Goal: Task Accomplishment & Management: Manage account settings

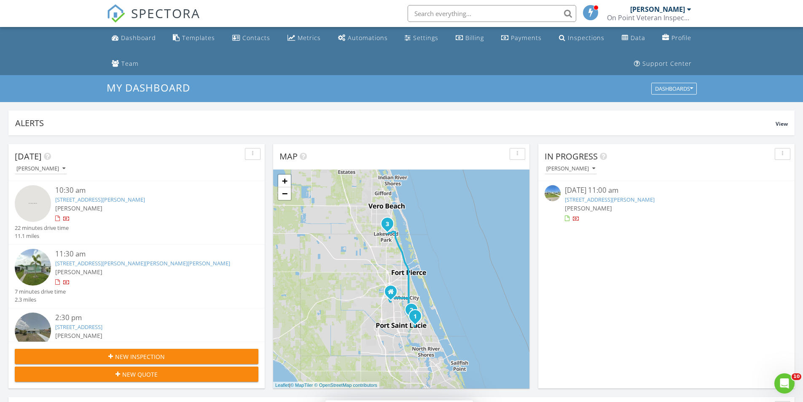
click at [119, 199] on link "1541 SE Crayrich Ct, Port St. Lucie, FL 34952" at bounding box center [100, 200] width 90 height 8
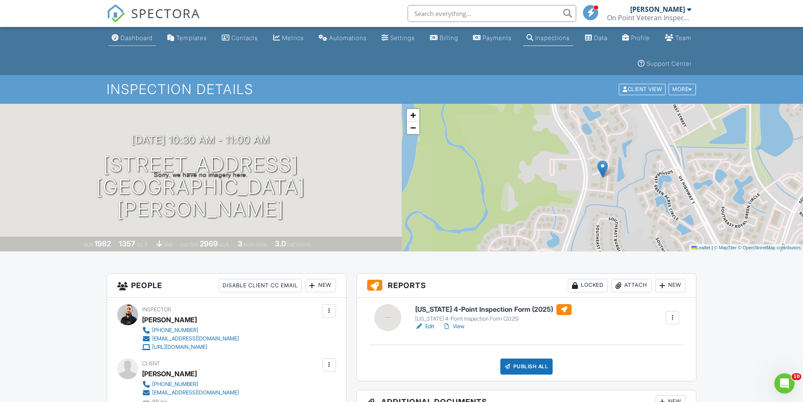
click at [145, 34] on div "Dashboard" at bounding box center [137, 37] width 32 height 7
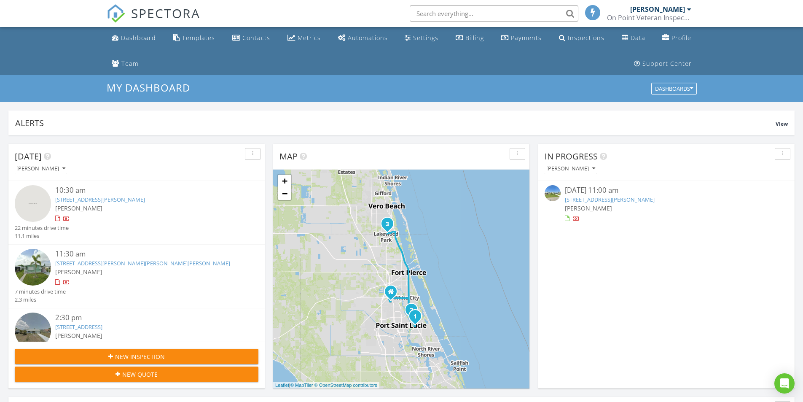
scroll to position [4, 4]
click at [135, 258] on div "11:30 am" at bounding box center [146, 254] width 183 height 11
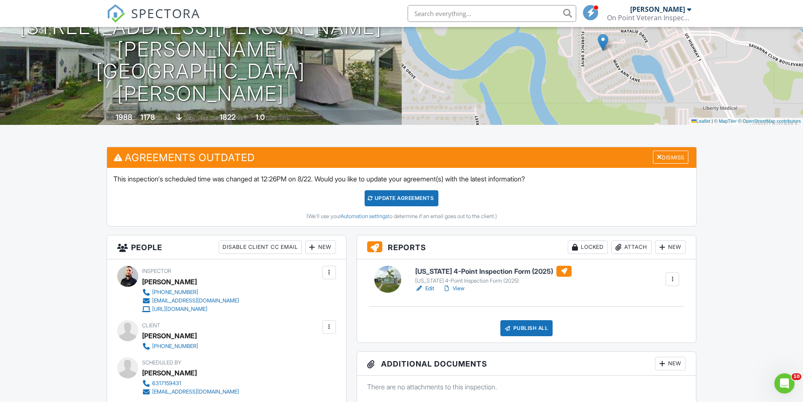
scroll to position [42, 0]
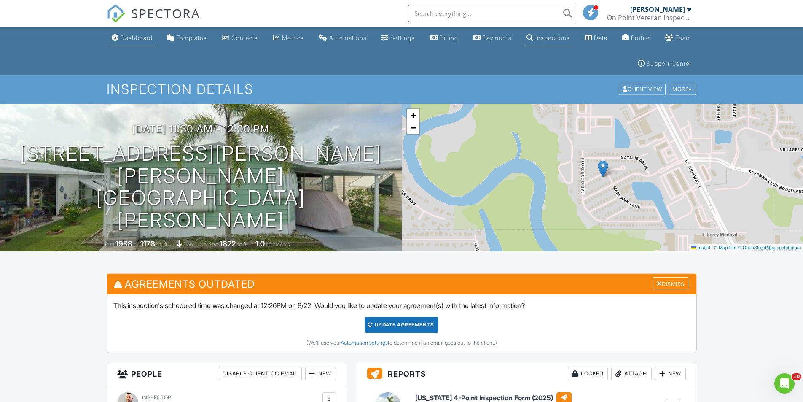
click at [132, 38] on div "Dashboard" at bounding box center [137, 37] width 32 height 7
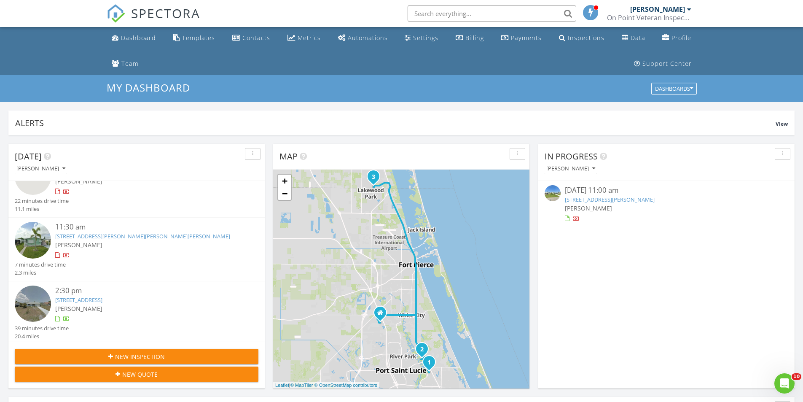
click at [102, 299] on link "1076 24th st SW , Vero Beach, FL 32962" at bounding box center [78, 300] width 47 height 8
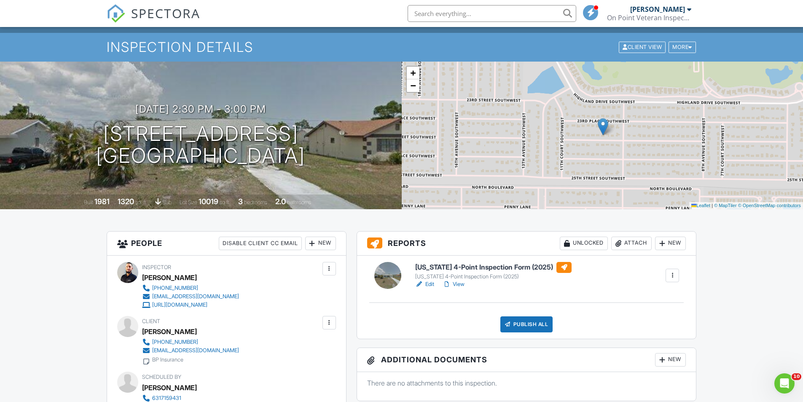
scroll to position [84, 0]
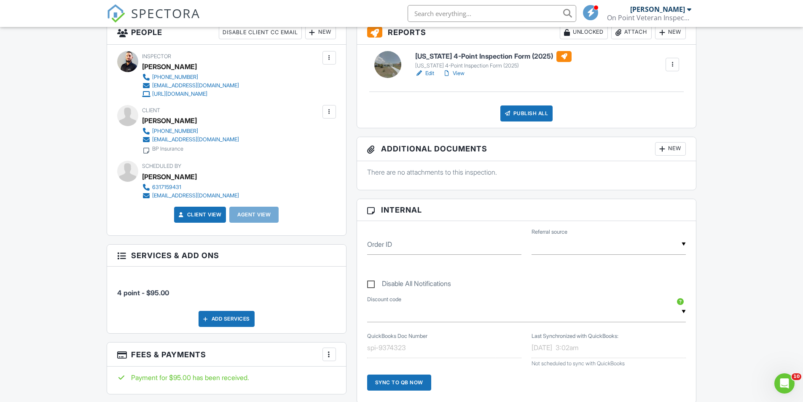
scroll to position [0, 0]
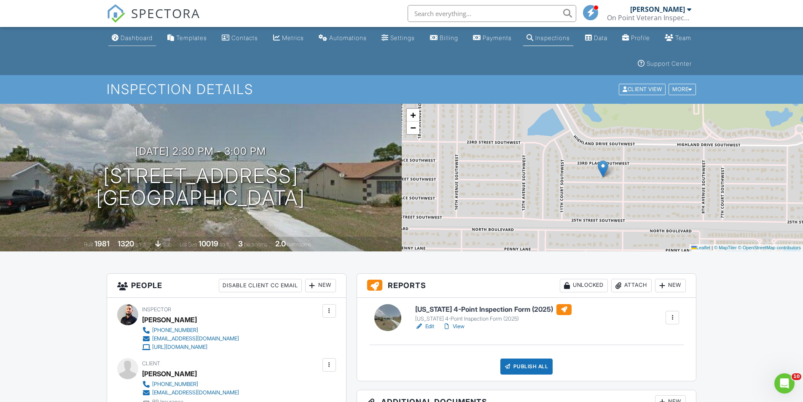
click at [115, 34] on div "Dashboard" at bounding box center [115, 37] width 7 height 7
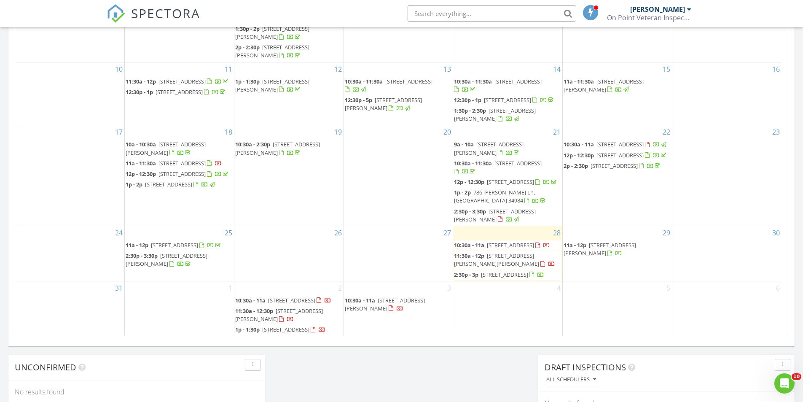
scroll to position [506, 0]
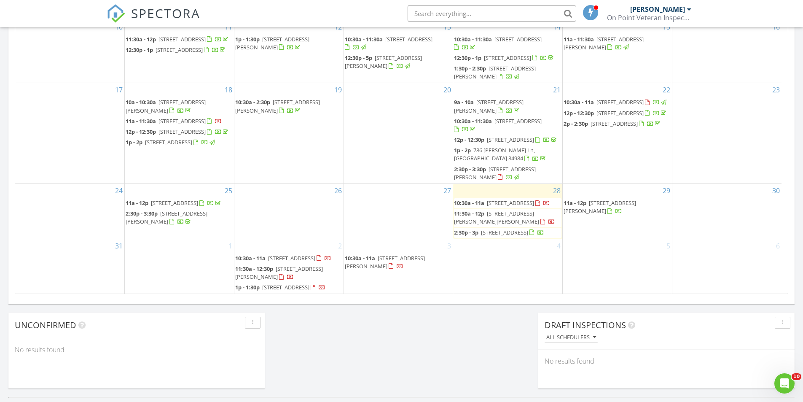
click at [349, 326] on div "[DATE] [PERSON_NAME] 10:30 am [STREET_ADDRESS][PERSON_NAME][PERSON_NAME] [PERSO…" at bounding box center [401, 12] width 803 height 767
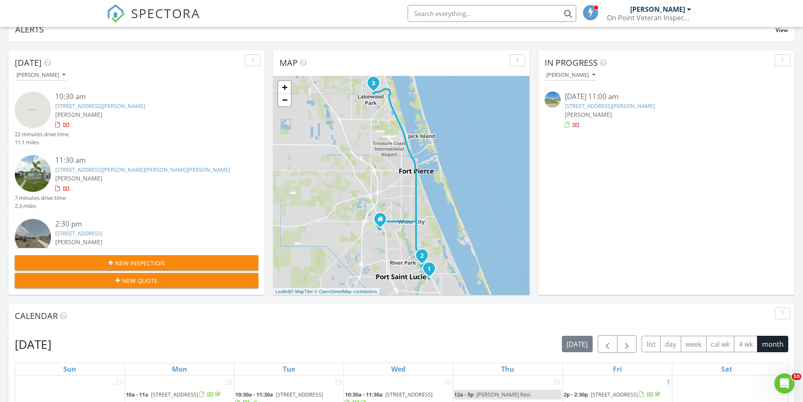
scroll to position [51, 0]
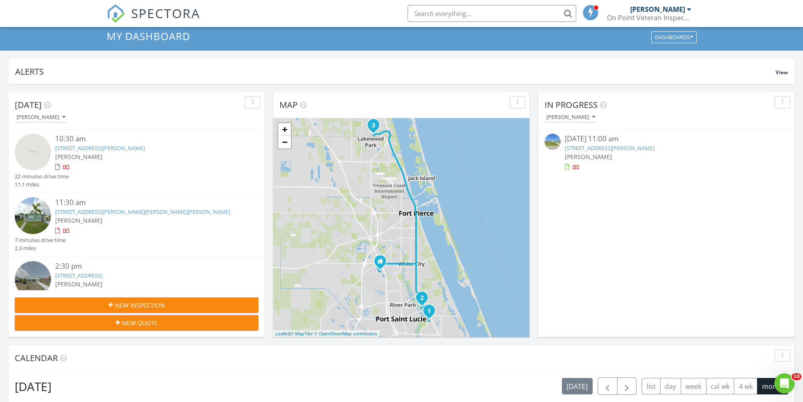
click at [129, 146] on link "1541 SE Crayrich Ct, Port St. Lucie, FL 34952" at bounding box center [100, 148] width 90 height 8
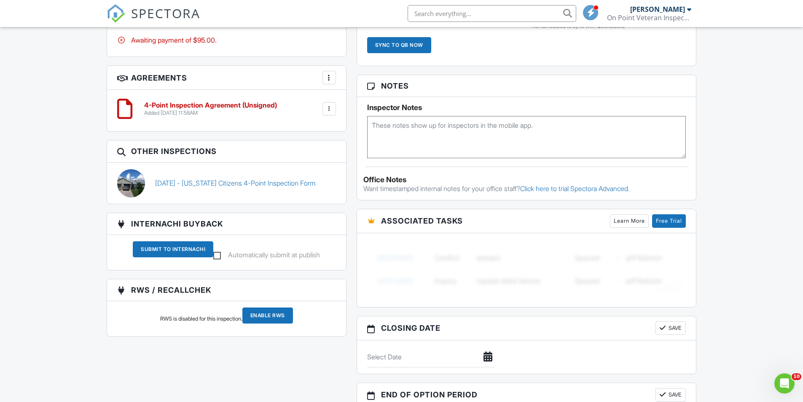
scroll to position [464, 0]
